Goal: Task Accomplishment & Management: Manage account settings

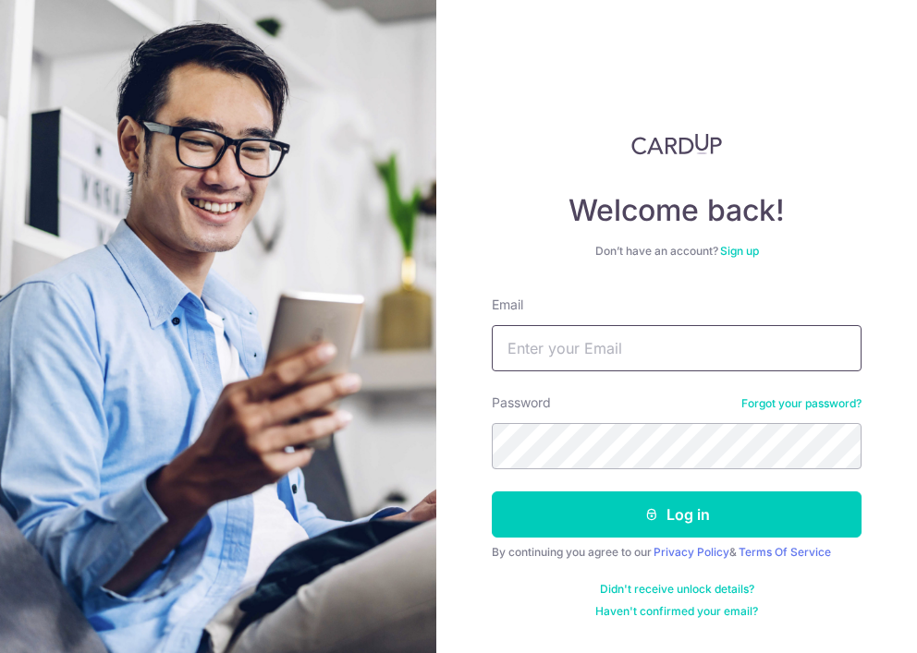
click at [556, 336] on input "Email" at bounding box center [677, 348] width 370 height 46
type input "[PERSON_NAME][EMAIL_ADDRESS][DOMAIN_NAME]"
click at [492, 492] on button "Log in" at bounding box center [677, 515] width 370 height 46
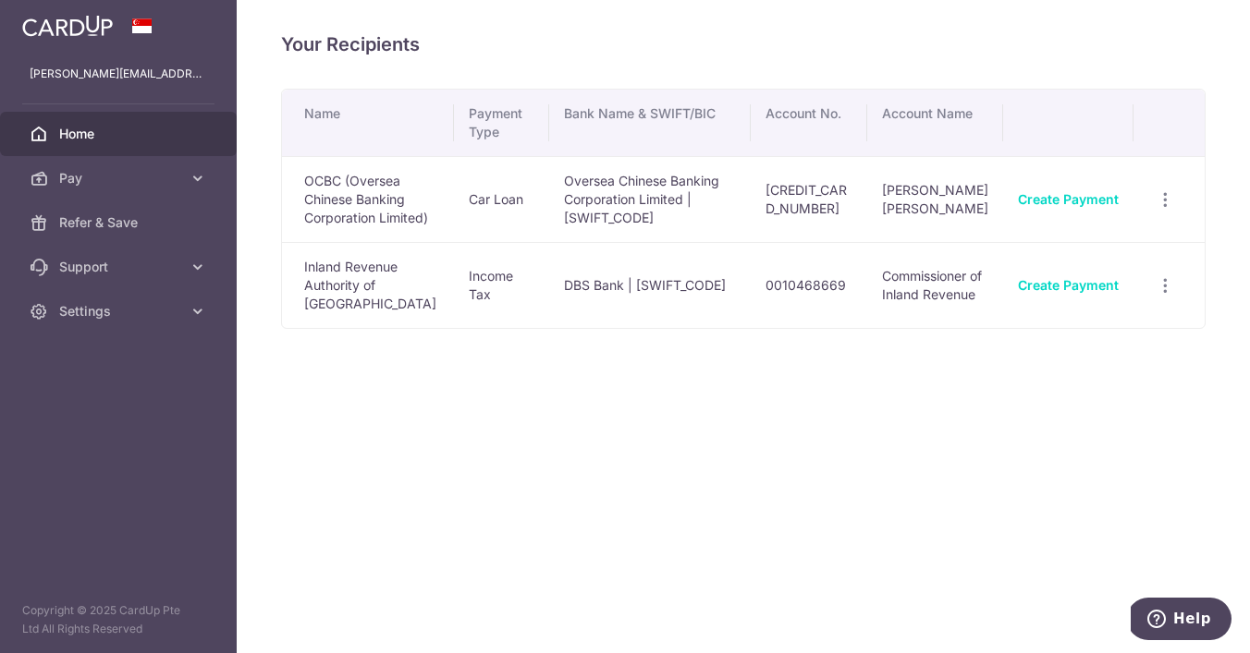
click at [162, 143] on link "Home" at bounding box center [118, 134] width 237 height 44
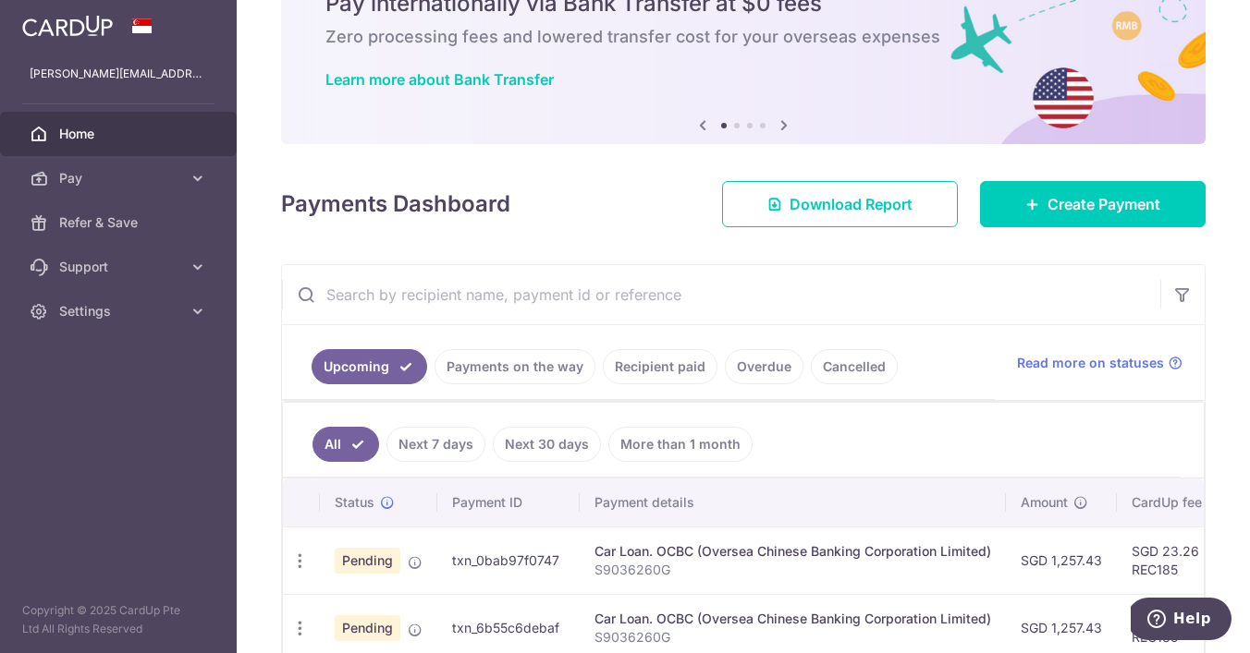
click at [644, 358] on link "Recipient paid" at bounding box center [660, 366] width 115 height 35
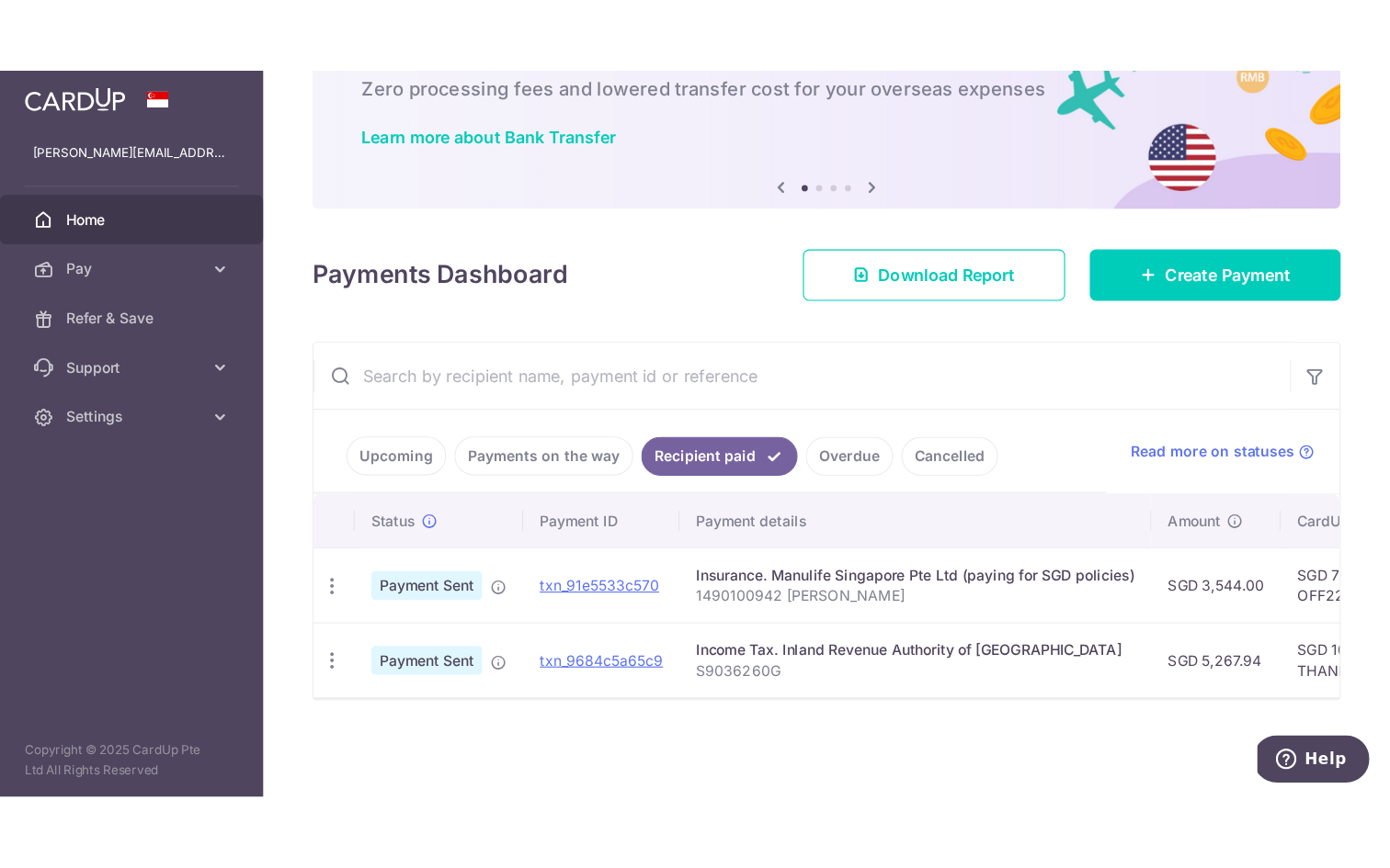
scroll to position [0, 30]
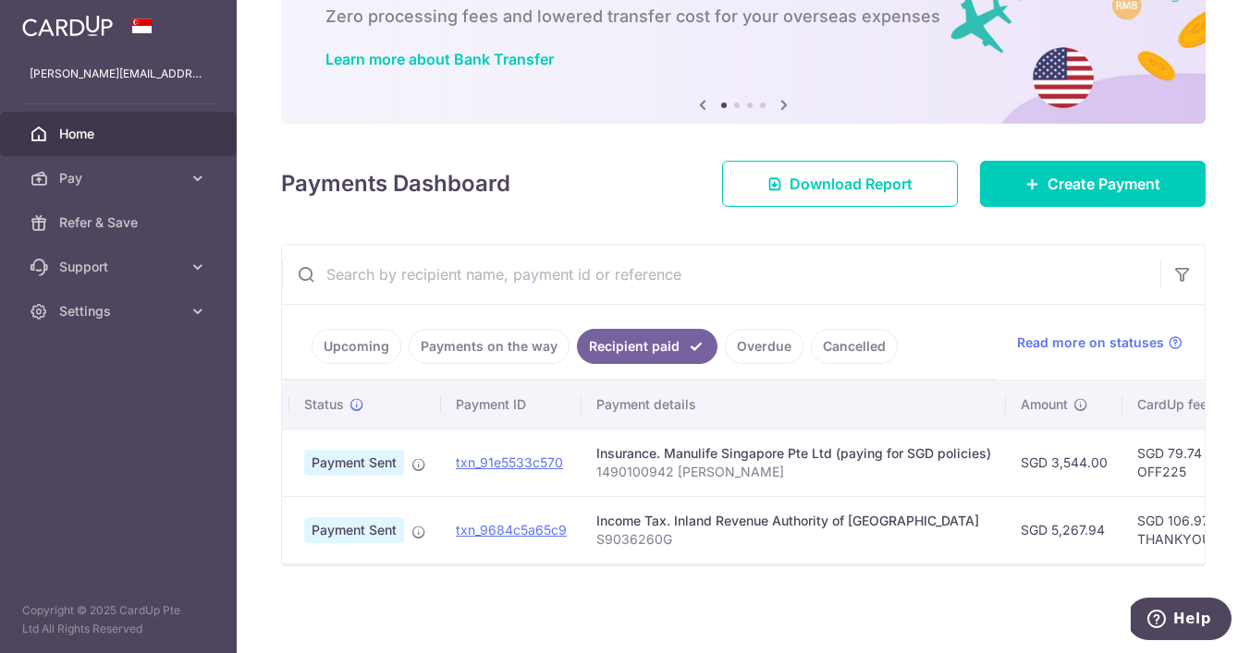
click at [721, 458] on div "Insurance. Manulife Singapore Pte Ltd (paying for SGD policies)" at bounding box center [793, 454] width 395 height 18
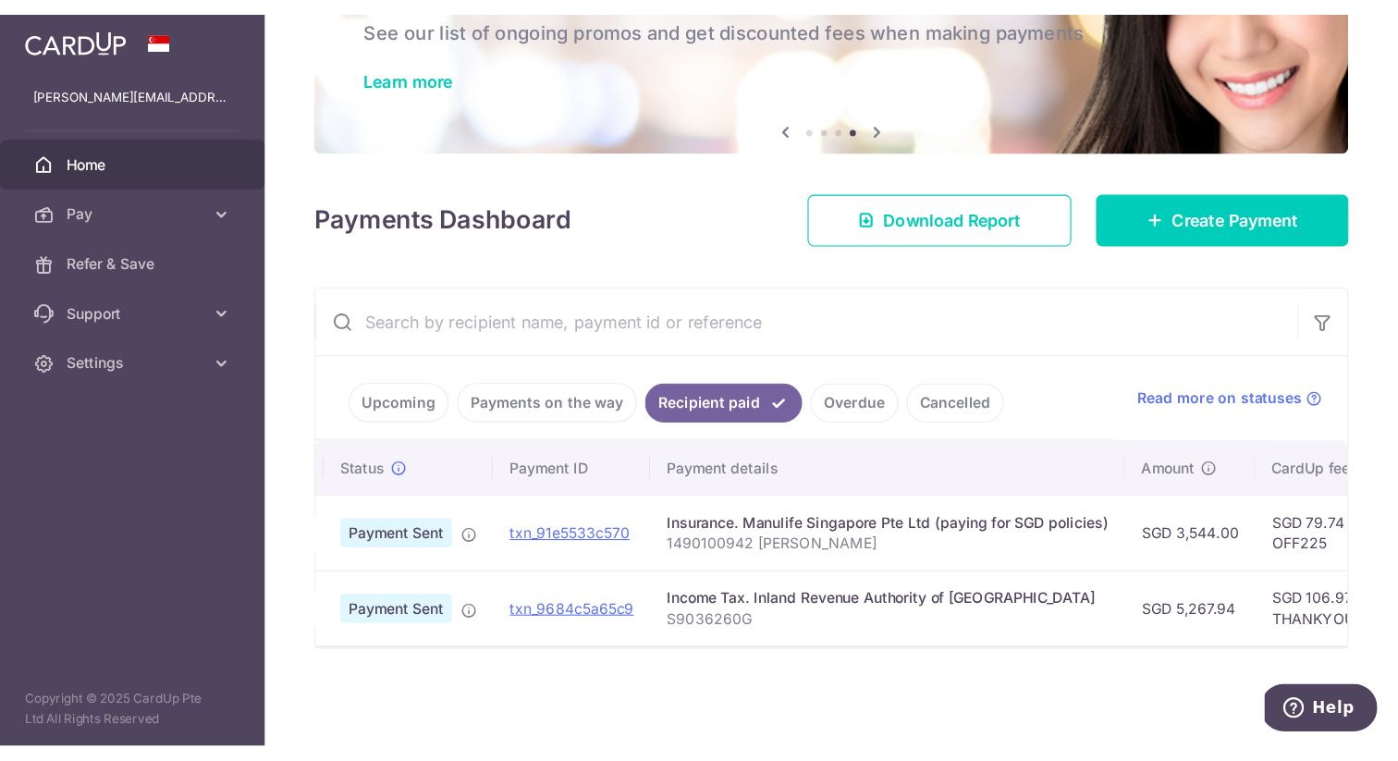
scroll to position [0, 0]
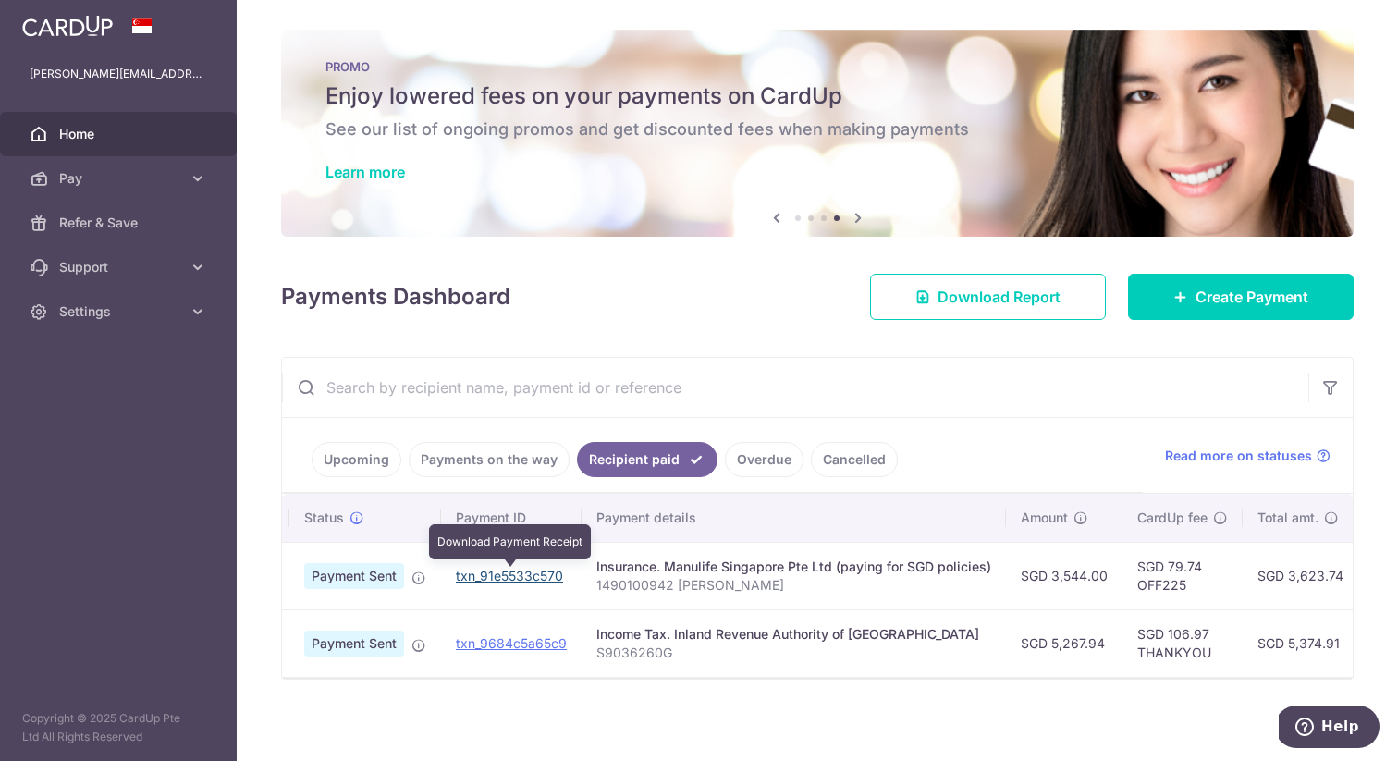
click at [500, 578] on link "txn_91e5533c570" at bounding box center [509, 576] width 107 height 16
